Goal: Task Accomplishment & Management: Complete application form

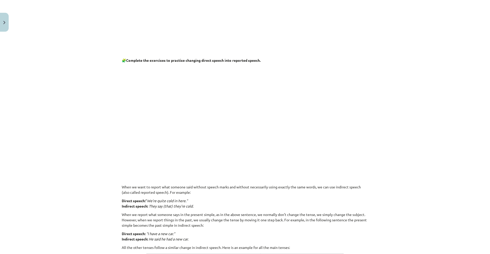
scroll to position [186, 0]
click at [321, 124] on p at bounding box center [245, 114] width 246 height 98
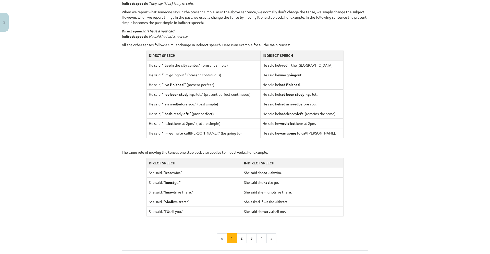
scroll to position [387, 0]
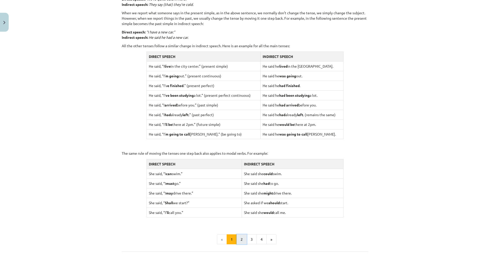
click at [237, 242] on button "2" at bounding box center [242, 239] width 10 height 10
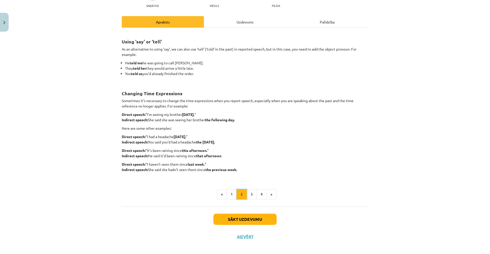
scroll to position [52, 0]
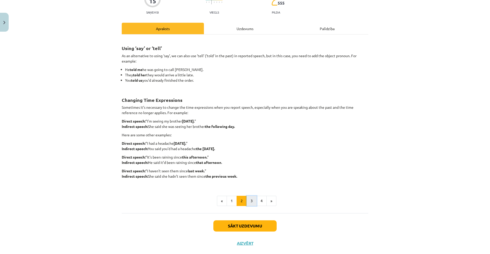
click at [252, 202] on button "3" at bounding box center [251, 201] width 10 height 10
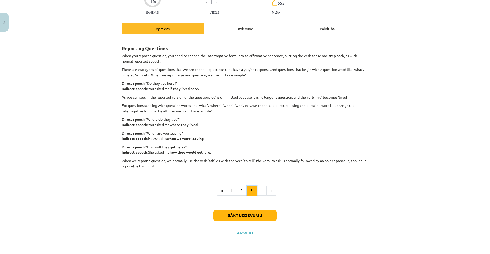
scroll to position [53, 0]
click at [257, 190] on button "4" at bounding box center [261, 190] width 10 height 10
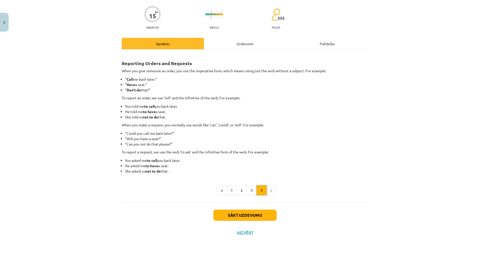
scroll to position [37, 0]
click at [248, 171] on li "She asked us not to do that." at bounding box center [246, 170] width 243 height 5
click at [270, 195] on li "»" at bounding box center [272, 190] width 10 height 10
click at [270, 190] on li "»" at bounding box center [272, 190] width 10 height 10
click at [254, 215] on button "Sākt uzdevumu" at bounding box center [244, 214] width 63 height 11
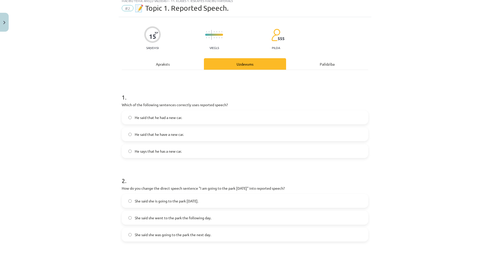
scroll to position [13, 0]
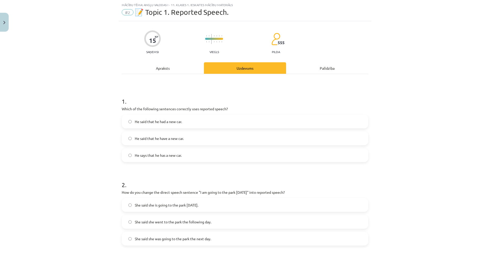
click at [186, 124] on label "He said that he had a new car." at bounding box center [244, 121] width 245 height 13
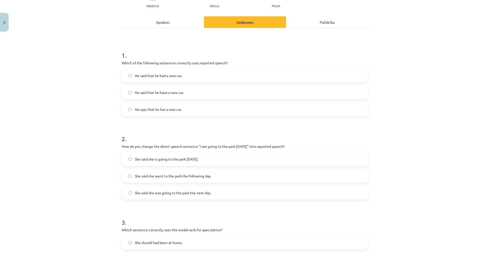
scroll to position [67, 0]
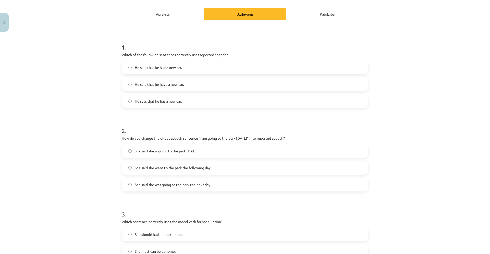
click at [205, 186] on span "She said she was going to the park the next day." at bounding box center [173, 184] width 76 height 5
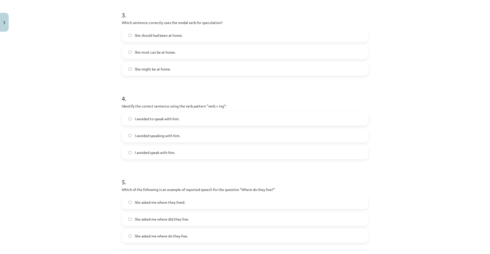
scroll to position [286, 0]
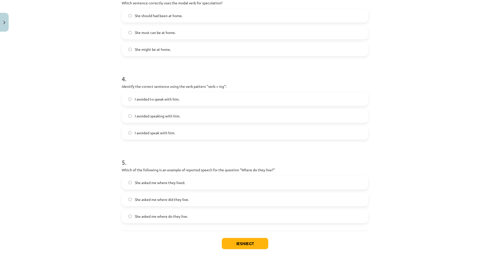
click at [194, 114] on label "I avoided speaking with him." at bounding box center [244, 115] width 245 height 13
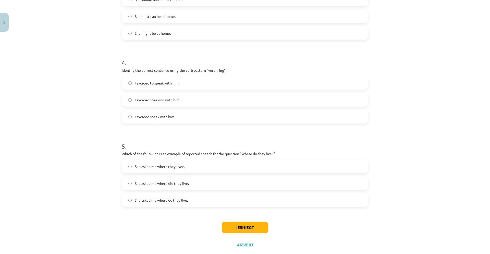
scroll to position [303, 0]
click at [231, 168] on label "She asked me where they lived." at bounding box center [244, 165] width 245 height 13
click at [241, 229] on button "Iesniegt" at bounding box center [245, 226] width 46 height 11
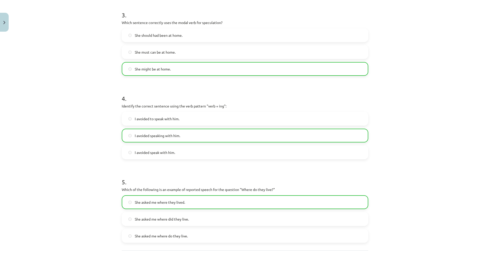
scroll to position [314, 0]
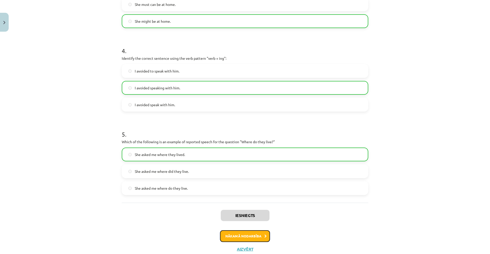
click at [260, 241] on button "Nākamā nodarbība" at bounding box center [245, 236] width 50 height 12
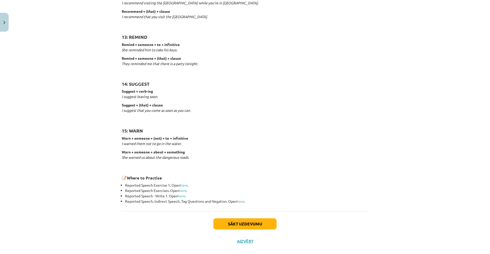
scroll to position [731, 0]
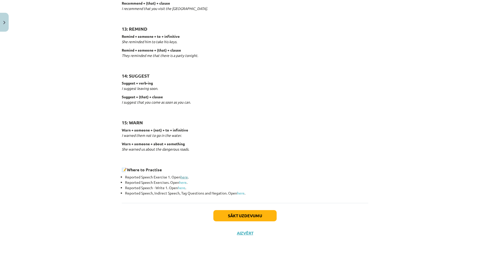
click at [183, 178] on link "here" at bounding box center [183, 177] width 7 height 5
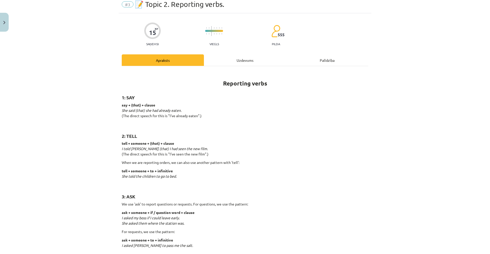
scroll to position [0, 0]
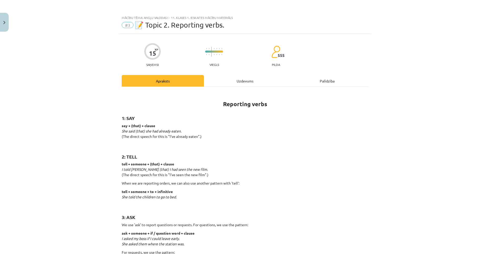
click at [318, 79] on div "Palīdzība" at bounding box center [327, 80] width 82 height 11
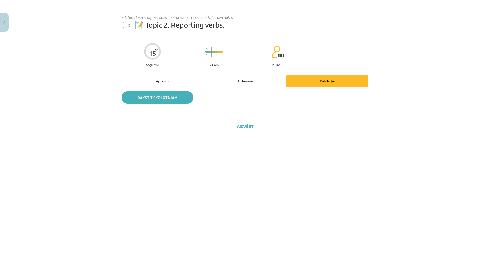
click at [164, 99] on link "Rakstīt skolotājam" at bounding box center [157, 97] width 71 height 12
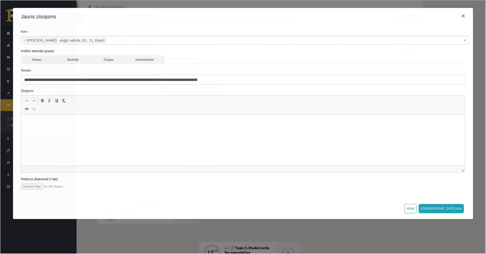
click at [123, 126] on html at bounding box center [243, 123] width 444 height 16
click at [416, 210] on button "Atcelt" at bounding box center [410, 207] width 12 height 9
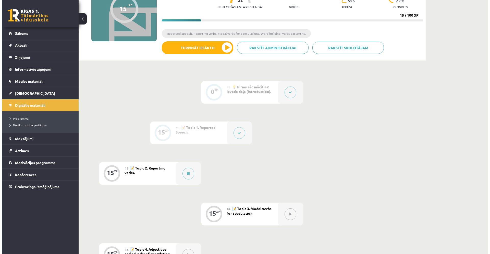
scroll to position [7, 0]
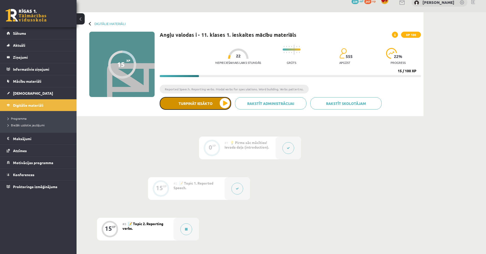
click at [191, 103] on button "Turpināt iesākto" at bounding box center [195, 103] width 71 height 13
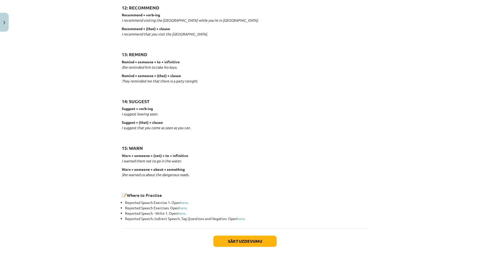
scroll to position [731, 0]
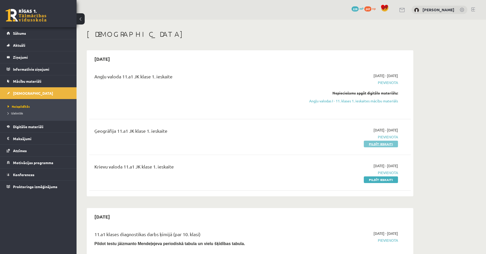
click at [393, 146] on link "Pildīt ieskaiti" at bounding box center [381, 144] width 34 height 7
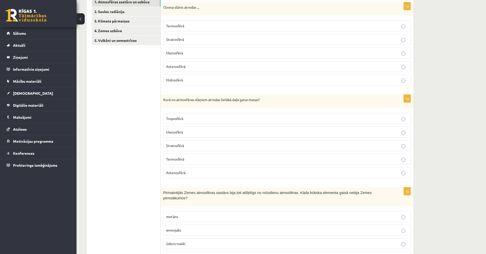
scroll to position [95, 0]
click at [233, 38] on p "Stratosfērā" at bounding box center [287, 38] width 242 height 5
click at [191, 121] on label "Troposfērā" at bounding box center [287, 117] width 248 height 11
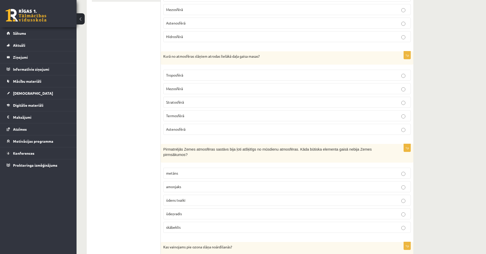
scroll to position [156, 0]
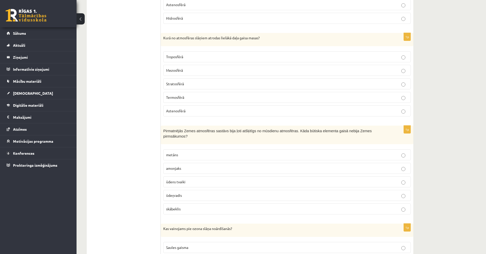
click at [194, 193] on p "ūdeņradis" at bounding box center [287, 195] width 242 height 5
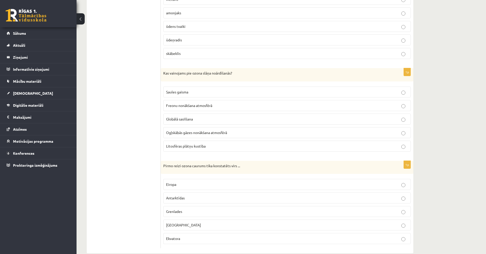
scroll to position [316, 0]
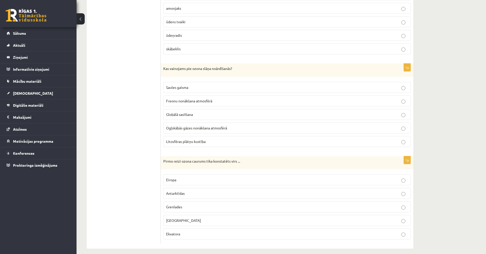
click at [193, 98] on span "Freonu nonākšana atmosfērā" at bounding box center [189, 100] width 46 height 5
click at [197, 191] on p "Antarktīdas" at bounding box center [287, 193] width 242 height 5
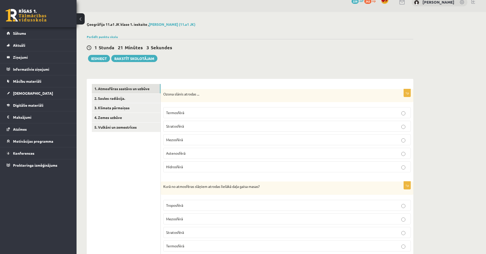
scroll to position [0, 0]
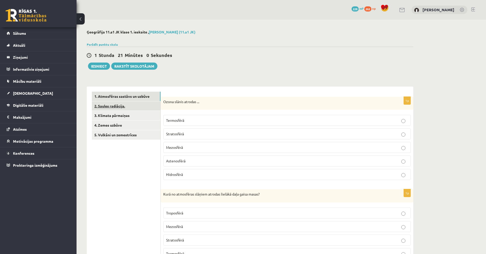
click at [128, 107] on link "2. Saules radiācija." at bounding box center [126, 105] width 69 height 9
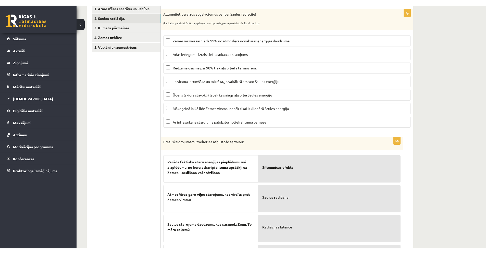
scroll to position [92, 0]
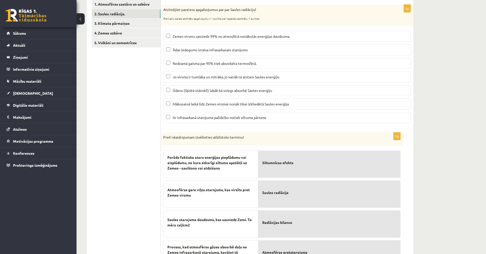
click at [179, 90] on span "Ūdens (šķidrā stāvoklī) labāk kā sniegs absorbē Saules enerģiju" at bounding box center [223, 90] width 100 height 5
click at [188, 121] on label "Ar infrasarkanā starojuma palīdzību notiek siltuma pārnese" at bounding box center [287, 117] width 248 height 11
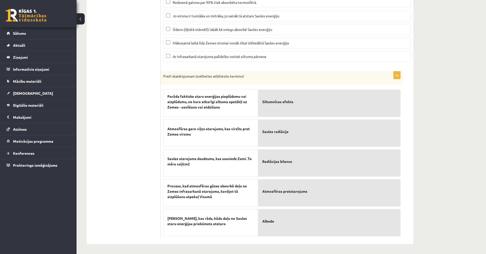
scroll to position [154, 0]
click at [249, 105] on span "Parāda faktisko staru enerģijas pieplūdumu vai aizplūdumu, no kura atkarīgi sil…" at bounding box center [210, 101] width 87 height 16
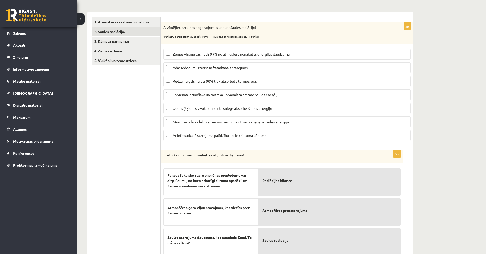
scroll to position [0, 0]
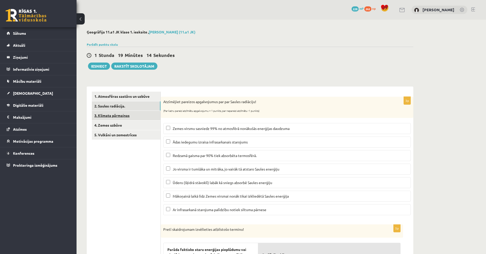
click at [123, 115] on link "3. Klimata pārmaiņas" at bounding box center [126, 115] width 69 height 9
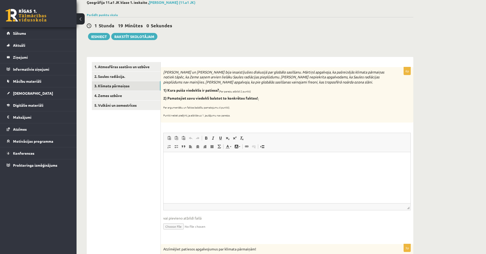
scroll to position [29, 0]
click at [237, 160] on p "Editor, wiswyg-editor-user-answer-47363765115060" at bounding box center [287, 159] width 237 height 5
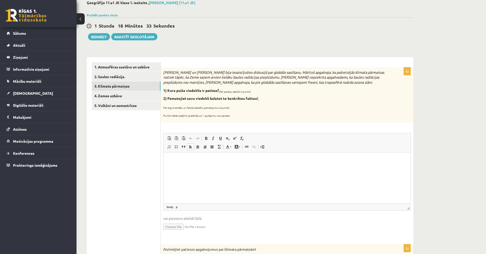
click at [237, 160] on p "Editor, wiswyg-editor-user-answer-47363765115060" at bounding box center [287, 159] width 237 height 5
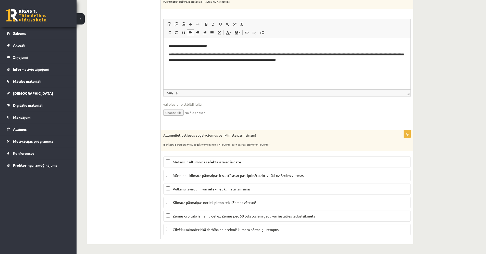
scroll to position [144, 0]
click at [167, 211] on label "Zemes orbitālo izmaiņu dēļ uz Zemes pēc 50 tūkstošiem gadu var iestāties ledusl…" at bounding box center [287, 215] width 248 height 11
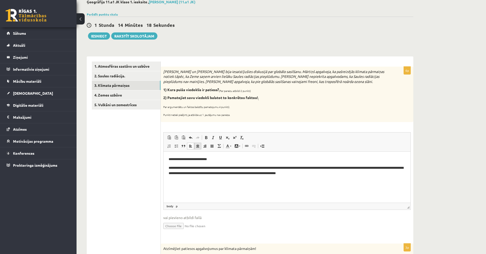
scroll to position [0, 0]
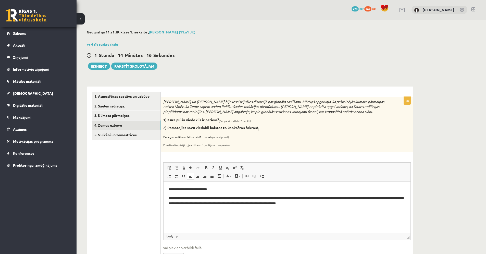
click at [118, 125] on link "4. Zemes uzbūve" at bounding box center [126, 124] width 69 height 9
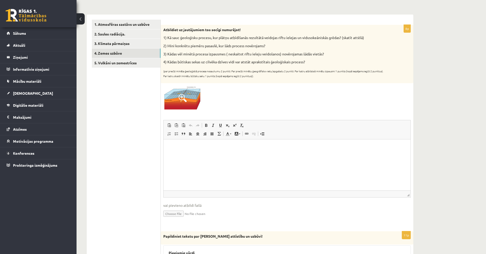
scroll to position [69, 0]
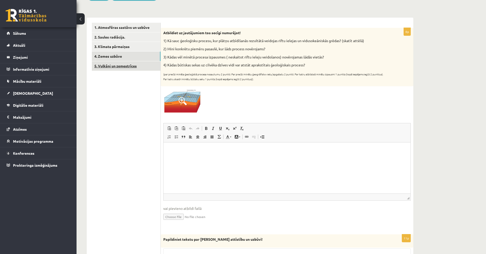
click at [133, 67] on link "5. Vulkāni un zemestrīces" at bounding box center [126, 65] width 69 height 9
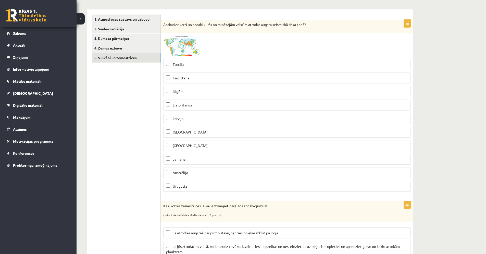
scroll to position [58, 0]
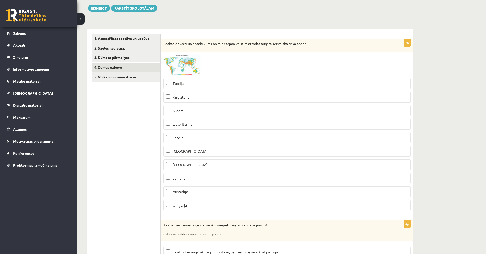
click at [118, 69] on link "4. Zemes uzbūve" at bounding box center [126, 67] width 69 height 9
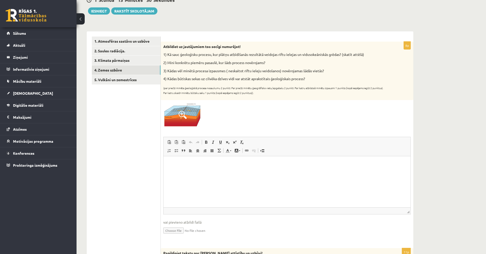
scroll to position [0, 0]
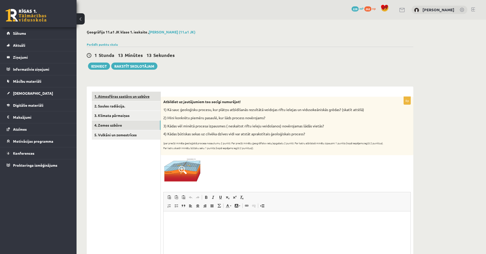
click at [134, 96] on link "1. Atmosfēras sastāvs un uzbūve" at bounding box center [126, 96] width 69 height 9
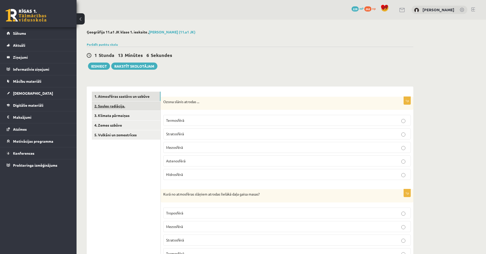
click at [133, 107] on link "2. Saules radiācija." at bounding box center [126, 105] width 69 height 9
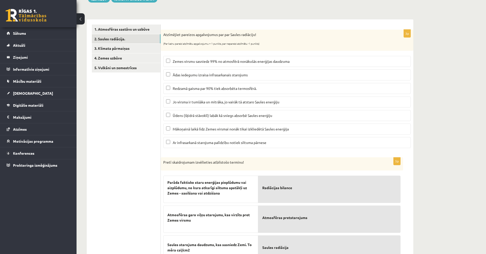
scroll to position [22, 0]
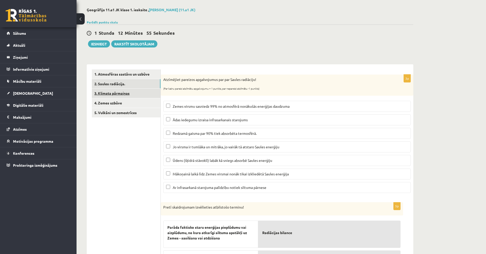
click at [115, 95] on link "3. Klimata pārmaiņas" at bounding box center [126, 93] width 69 height 9
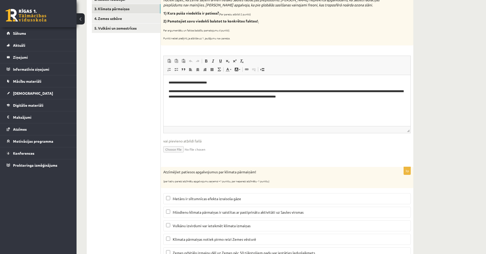
scroll to position [45, 0]
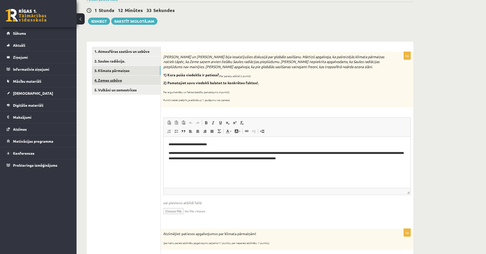
click at [112, 80] on link "4. Zemes uzbūve" at bounding box center [126, 80] width 69 height 9
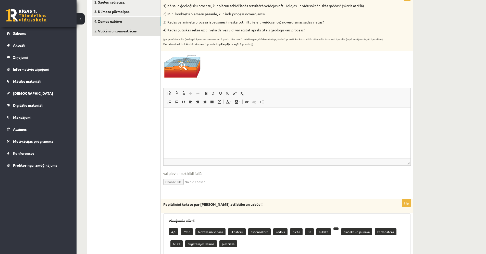
scroll to position [104, 0]
click at [128, 34] on link "5. Vulkāni un zemestrīces" at bounding box center [126, 31] width 69 height 9
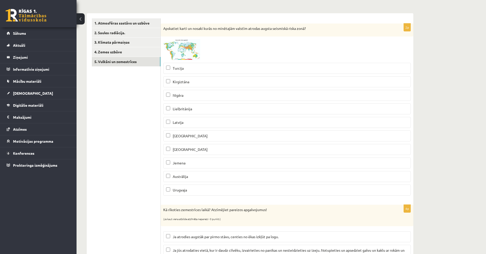
scroll to position [73, 0]
click at [127, 44] on link "3. Klimata pārmaiņas" at bounding box center [126, 42] width 69 height 9
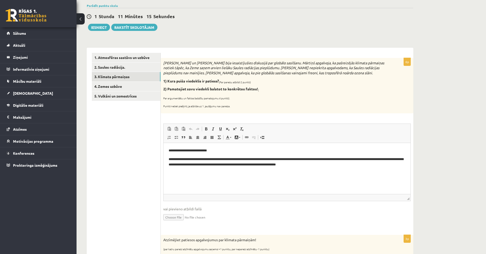
scroll to position [0, 0]
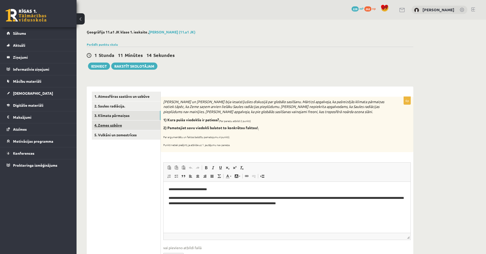
click at [118, 124] on link "4. Zemes uzbūve" at bounding box center [126, 124] width 69 height 9
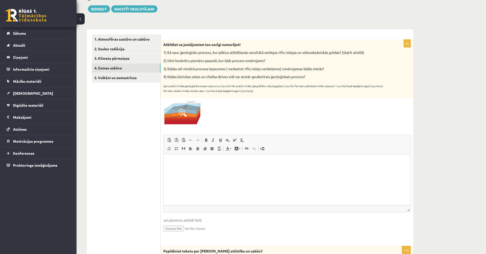
scroll to position [57, 0]
click at [315, 162] on p "Editor, wiswyg-editor-user-answer-47363896260920" at bounding box center [287, 161] width 237 height 5
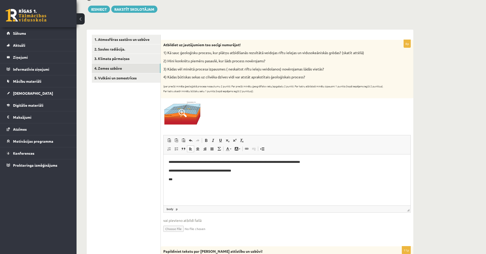
click at [172, 171] on p "**********" at bounding box center [287, 170] width 237 height 5
click at [177, 179] on p "***" at bounding box center [287, 179] width 237 height 5
drag, startPoint x: 255, startPoint y: 170, endPoint x: 211, endPoint y: 171, distance: 44.1
click at [211, 171] on p "**********" at bounding box center [287, 170] width 237 height 5
click at [206, 181] on p "***" at bounding box center [287, 179] width 237 height 5
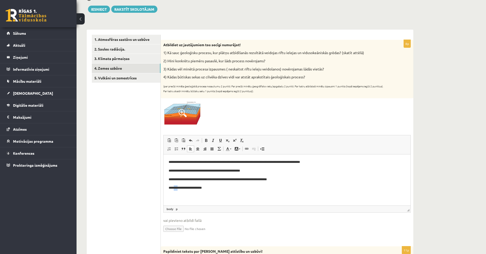
drag, startPoint x: 179, startPoint y: 189, endPoint x: 174, endPoint y: 189, distance: 5.4
click at [174, 189] on p "**********" at bounding box center [287, 187] width 237 height 5
click at [263, 192] on html "**********" at bounding box center [287, 174] width 247 height 41
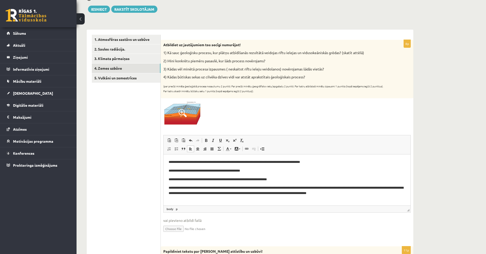
click at [244, 194] on p "**********" at bounding box center [287, 190] width 237 height 11
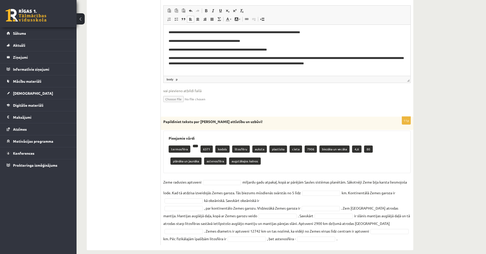
scroll to position [194, 0]
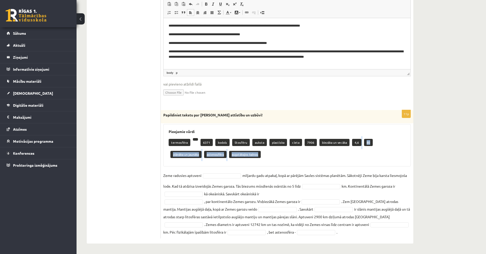
drag, startPoint x: 354, startPoint y: 142, endPoint x: 306, endPoint y: 153, distance: 49.0
click at [280, 153] on div "termosfēra 6371 kodols litosfēru auksta plastiska cieta 7906 biezāka un vecāka …" at bounding box center [287, 148] width 237 height 25
click at [352, 141] on p "4,6" at bounding box center [356, 142] width 9 height 7
click at [352, 144] on p "4,6" at bounding box center [356, 142] width 9 height 7
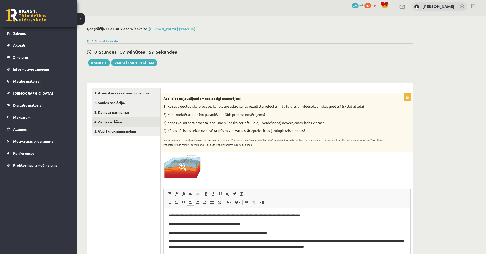
scroll to position [0, 0]
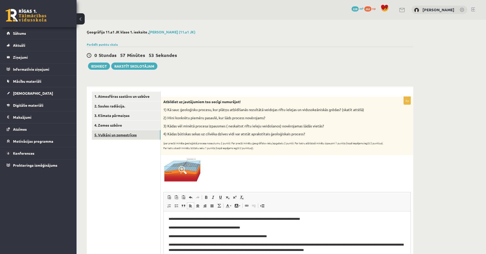
click at [125, 136] on link "5. Vulkāni un zemestrīces" at bounding box center [126, 134] width 69 height 9
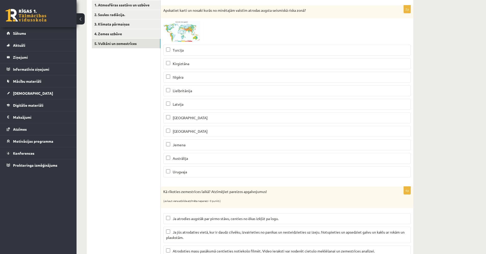
scroll to position [91, 0]
click at [177, 52] on span "Turcija" at bounding box center [178, 50] width 11 height 5
click at [183, 64] on span "Kirgiztāna" at bounding box center [181, 64] width 17 height 5
click at [186, 117] on p "[GEOGRAPHIC_DATA]" at bounding box center [287, 118] width 242 height 5
click at [191, 151] on label "Jemena" at bounding box center [287, 145] width 248 height 11
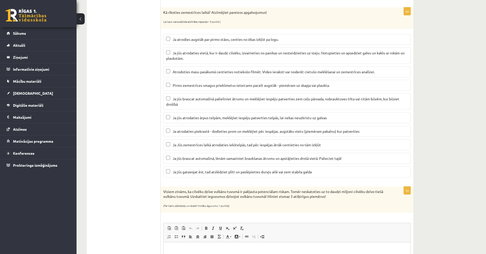
scroll to position [267, 0]
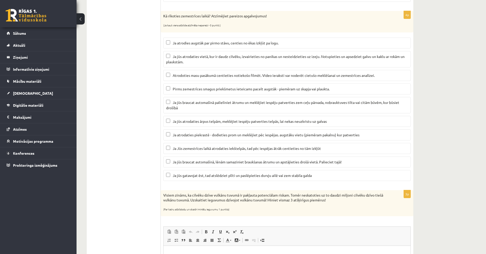
click at [226, 62] on p "Ja jūs atrodaties vietā, kur ir daudz cilvēku, izvairieties no panikas un neste…" at bounding box center [287, 59] width 242 height 11
click at [225, 133] on span "Ja atrodaties piekrastē - dodieties prom un meklējiet pēc iespējas. augstāku vi…" at bounding box center [266, 134] width 187 height 5
click at [227, 158] on label "Ja jūs braucat automašīnā, lēnām samaziniet braukšanas ātrumu un apstājieties d…" at bounding box center [287, 161] width 248 height 11
click at [226, 174] on span "Ja jūs gatavojat ēst, tad atslēdziet plīti un paslēpieties durvju ailē vai zem …" at bounding box center [242, 175] width 139 height 5
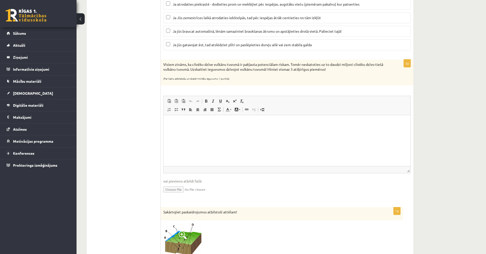
scroll to position [398, 0]
click at [360, 128] on html at bounding box center [287, 123] width 247 height 16
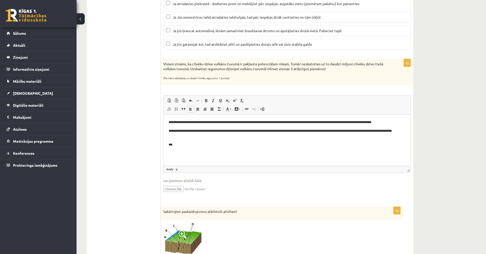
click at [173, 131] on p "**********" at bounding box center [287, 133] width 237 height 11
click at [184, 150] on html "**********" at bounding box center [287, 134] width 247 height 38
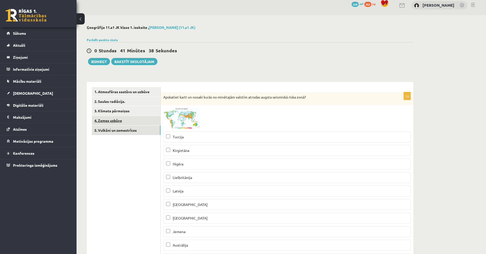
scroll to position [0, 0]
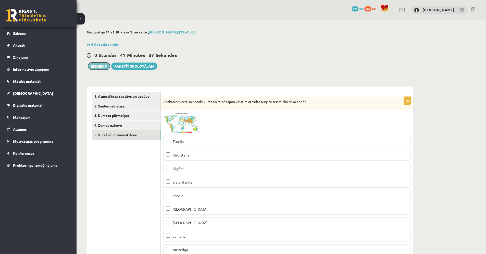
click at [99, 68] on button "Iesniegt" at bounding box center [99, 66] width 22 height 7
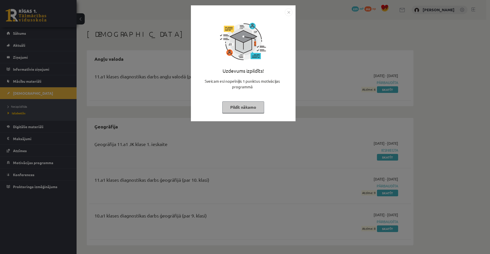
click at [259, 107] on button "Pildīt nākamo" at bounding box center [243, 107] width 42 height 12
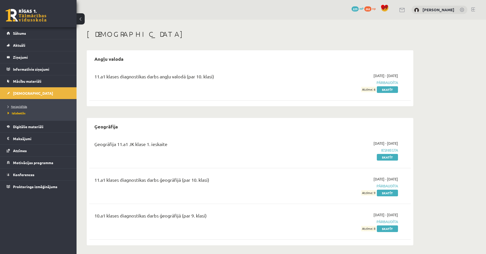
click at [23, 106] on span "Neizpildītās" at bounding box center [17, 106] width 19 height 4
